Goal: Task Accomplishment & Management: Use online tool/utility

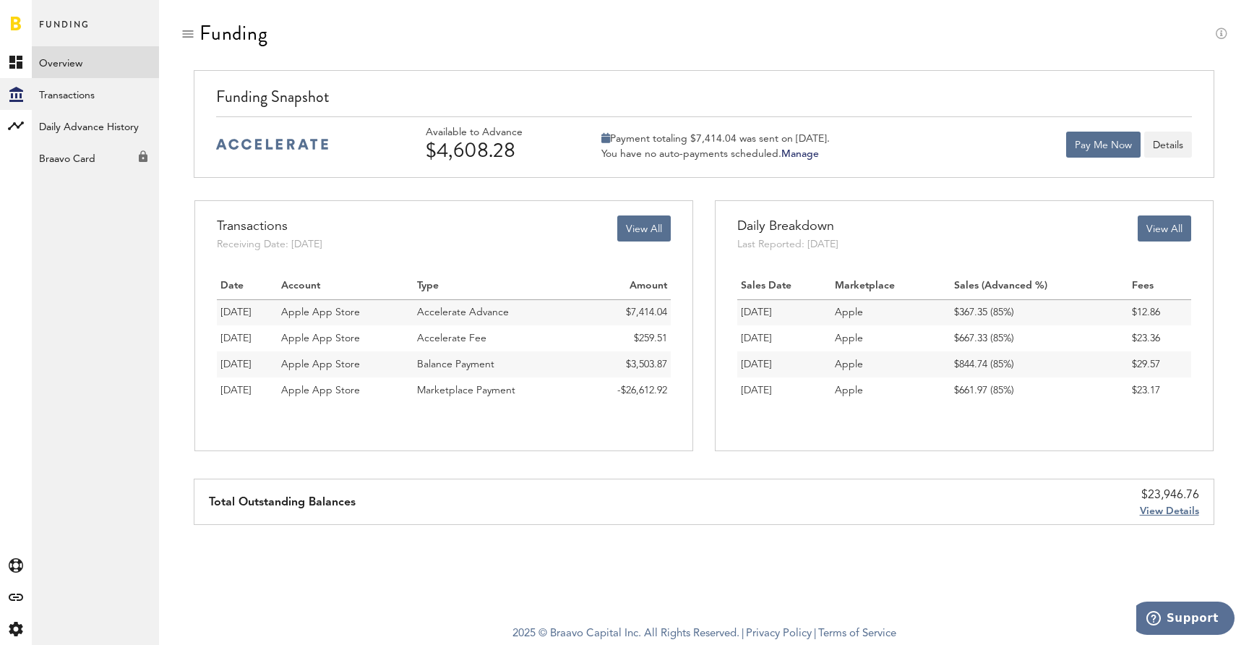
click at [957, 39] on div "Funding" at bounding box center [704, 46] width 1047 height 48
click at [639, 236] on button "View All" at bounding box center [643, 228] width 53 height 26
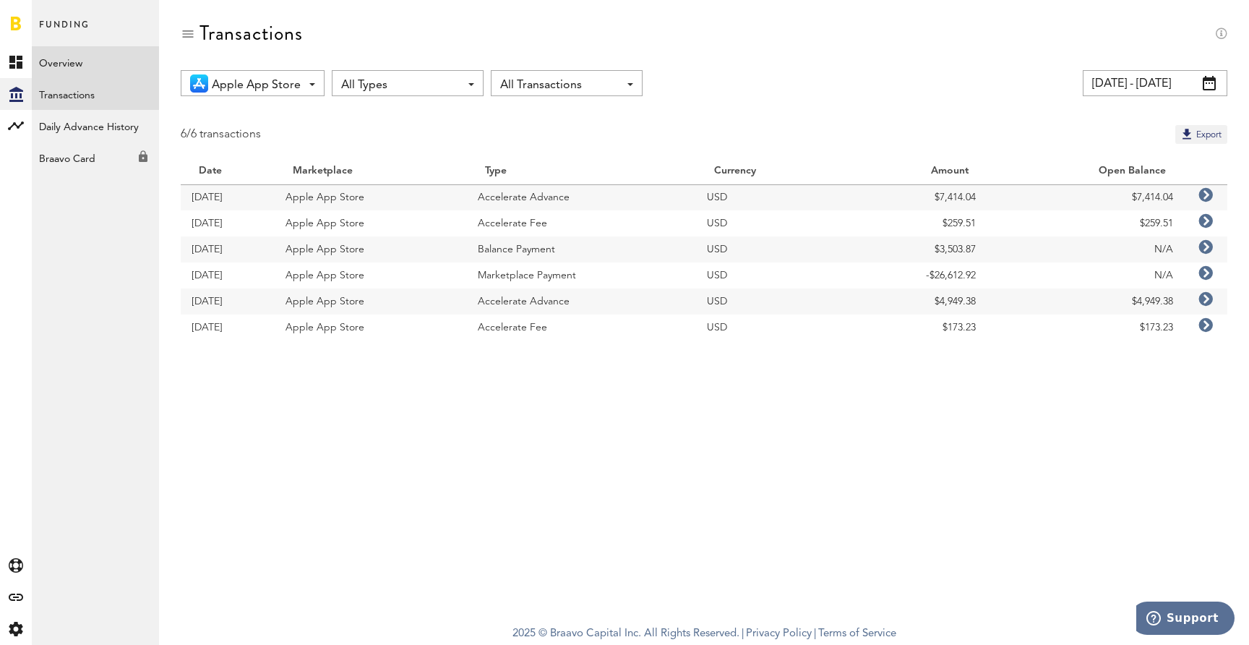
click at [47, 61] on link "Overview" at bounding box center [95, 62] width 127 height 32
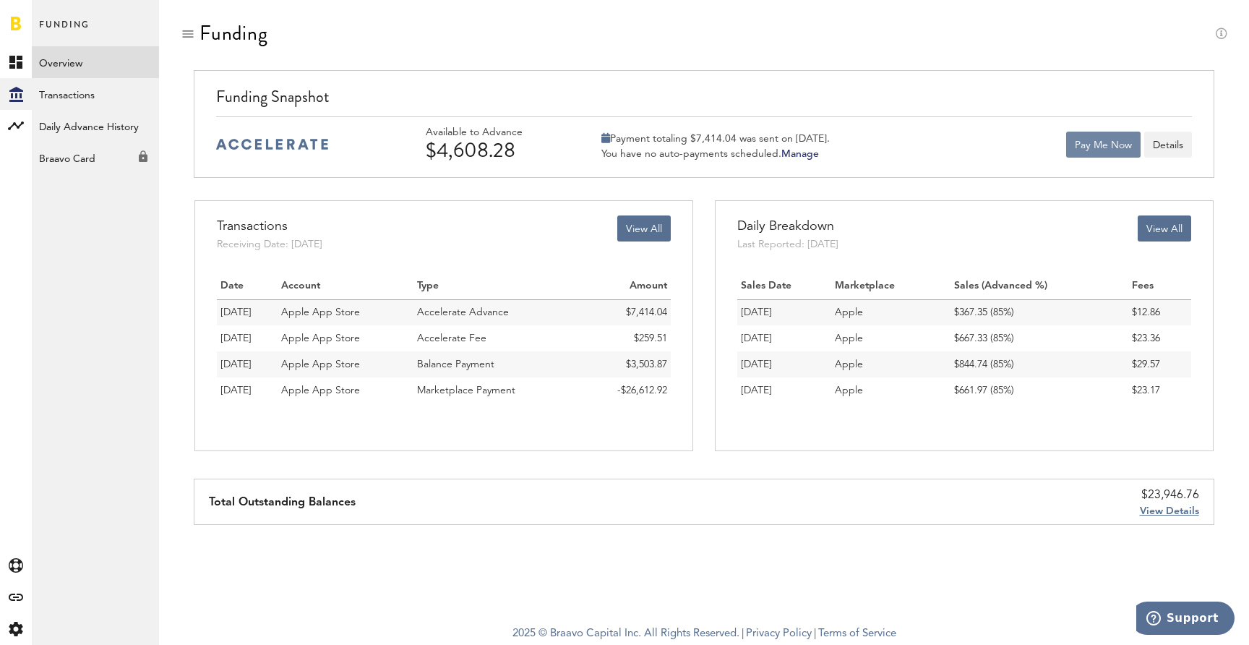
click at [1082, 142] on button "Pay Me Now" at bounding box center [1103, 145] width 74 height 26
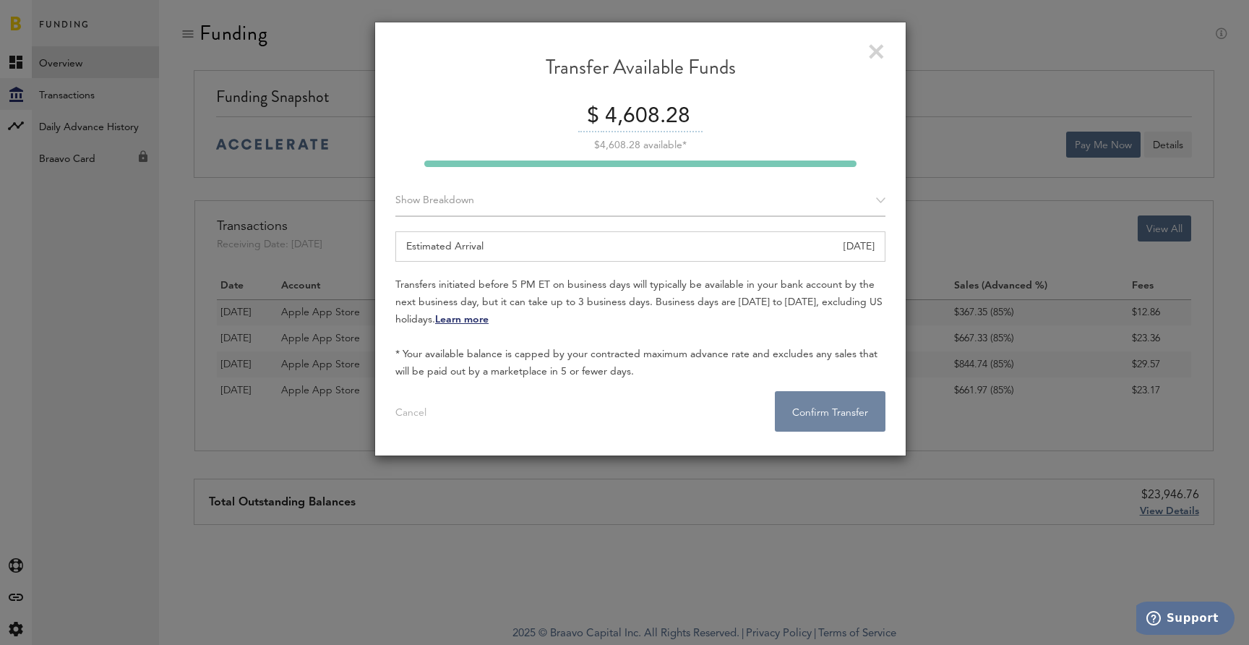
click at [834, 410] on button "Confirm Transfer . . ." at bounding box center [830, 411] width 111 height 40
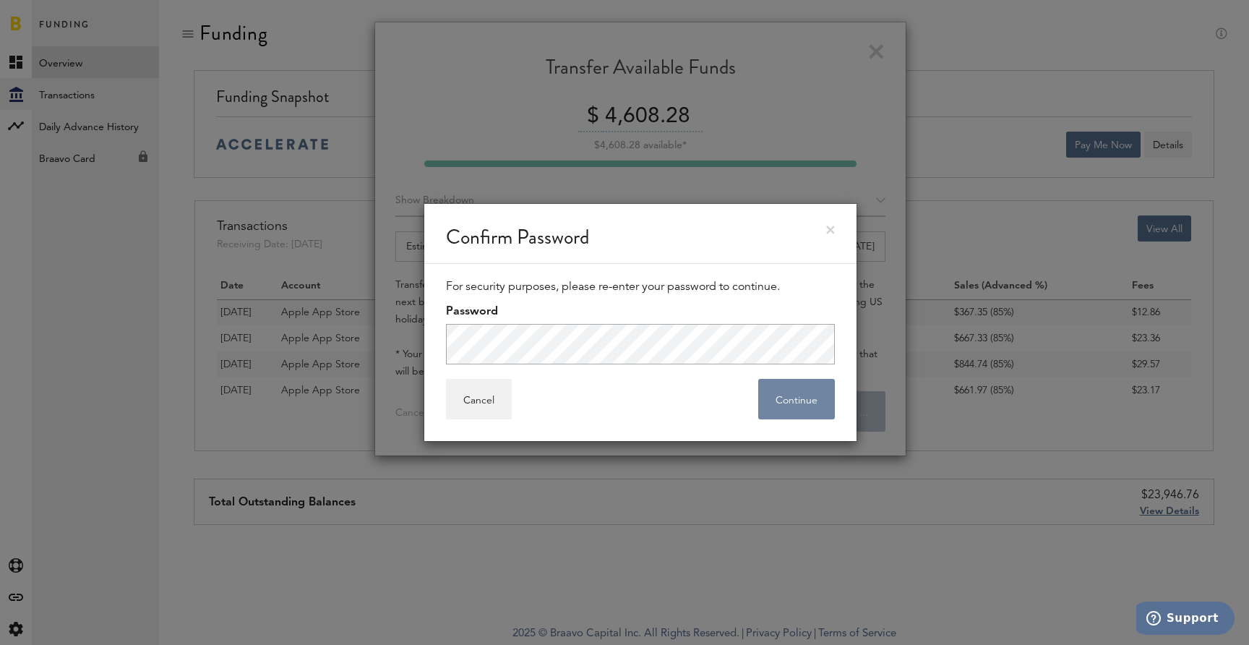
click at [804, 398] on button "Continue" at bounding box center [796, 399] width 77 height 40
